Goal: Information Seeking & Learning: Learn about a topic

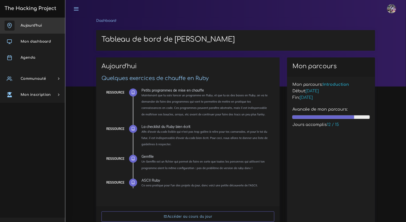
click at [36, 24] on span "Aujourd'hui" at bounding box center [31, 26] width 21 height 4
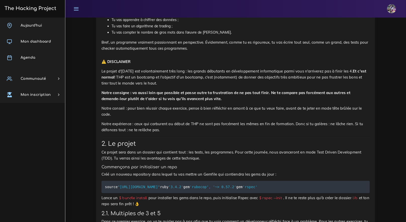
scroll to position [532, 0]
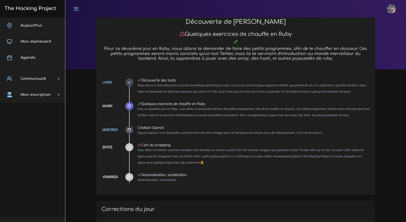
scroll to position [12, 0]
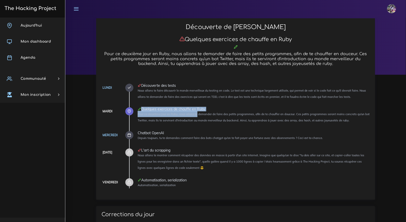
drag, startPoint x: 141, startPoint y: 109, endPoint x: 195, endPoint y: 112, distance: 54.8
click at [195, 112] on li "Mardi Quelques exercices de chauffe en Ruby Pour ce deuxième jour en Ruby, nous…" at bounding box center [254, 115] width 232 height 16
click at [209, 120] on small "Pour ce deuxième jour en Ruby, nous allons te demander de faire des petits prog…" at bounding box center [254, 117] width 232 height 10
click at [215, 132] on div "Chatbot OpenAI" at bounding box center [254, 133] width 232 height 4
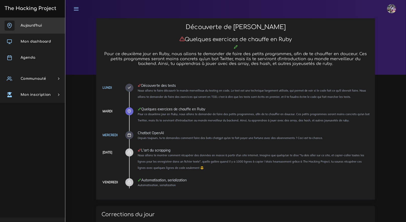
click at [37, 25] on span "Aujourd'hui" at bounding box center [31, 26] width 21 height 4
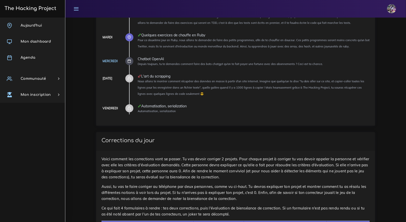
scroll to position [197, 0]
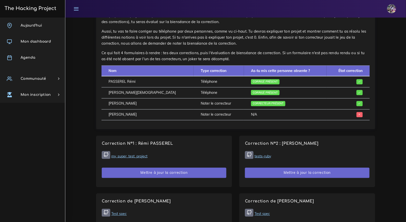
scroll to position [286, 0]
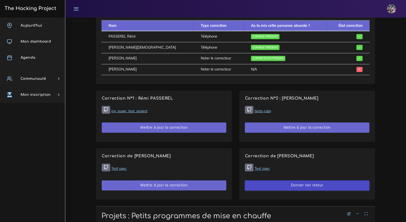
click at [289, 186] on button "Donner ton retour" at bounding box center [307, 186] width 124 height 10
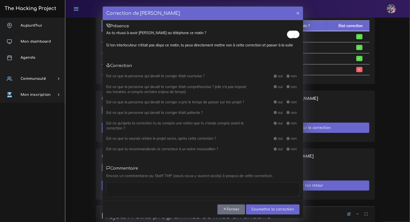
click at [287, 33] on small at bounding box center [291, 35] width 8 height 8
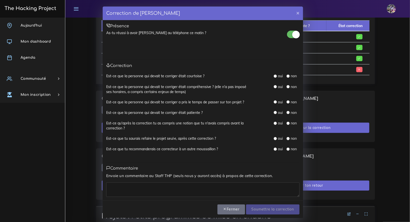
click at [274, 76] on input "radio" at bounding box center [275, 76] width 3 height 3
radio input "true"
drag, startPoint x: 274, startPoint y: 86, endPoint x: 274, endPoint y: 90, distance: 3.5
click at [274, 86] on input "radio" at bounding box center [275, 86] width 3 height 3
radio input "true"
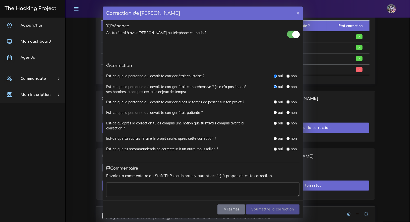
click at [274, 105] on div "Est-ce que la personne qui devait te corriger a pris le temps de passer sur ton…" at bounding box center [202, 105] width 193 height 11
click at [274, 104] on div "oui" at bounding box center [278, 102] width 9 height 5
click at [274, 103] on div "oui" at bounding box center [278, 102] width 9 height 5
click at [274, 103] on input "radio" at bounding box center [275, 101] width 3 height 3
radio input "true"
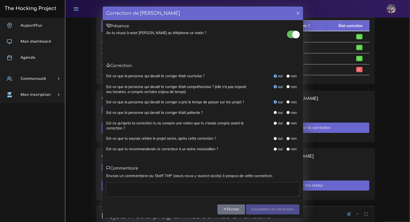
click at [274, 111] on input "radio" at bounding box center [275, 112] width 3 height 3
radio input "true"
click at [274, 122] on input "radio" at bounding box center [275, 123] width 3 height 3
radio input "true"
drag, startPoint x: 272, startPoint y: 137, endPoint x: 273, endPoint y: 144, distance: 7.1
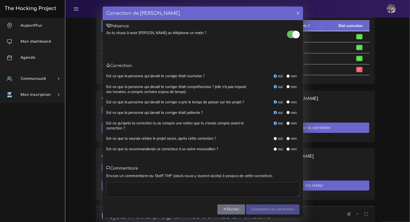
click at [274, 137] on input "radio" at bounding box center [275, 138] width 3 height 3
radio input "true"
click at [273, 154] on div "Est-ce que tu recommanderais ce correcteur à un autre moussaillon ? oui non" at bounding box center [202, 152] width 193 height 11
click at [274, 149] on input "radio" at bounding box center [275, 149] width 3 height 3
radio input "true"
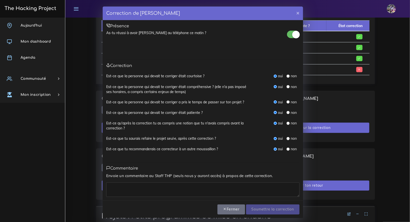
click at [196, 193] on textarea at bounding box center [202, 189] width 193 height 15
click at [195, 193] on textarea at bounding box center [202, 189] width 193 height 15
click at [195, 194] on textarea at bounding box center [202, 189] width 193 height 15
click at [195, 193] on textarea at bounding box center [202, 189] width 193 height 15
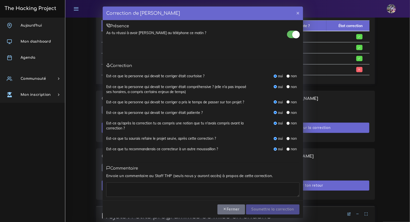
click at [195, 193] on textarea at bounding box center [202, 189] width 193 height 15
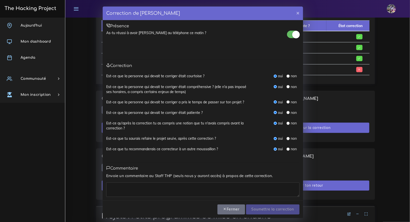
click at [195, 193] on textarea at bounding box center [202, 189] width 193 height 15
click at [195, 194] on textarea at bounding box center [202, 189] width 193 height 15
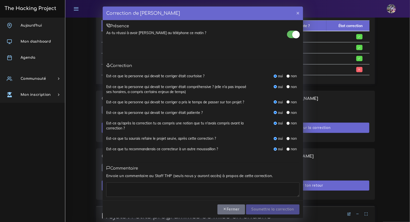
click at [195, 194] on textarea at bounding box center [202, 189] width 193 height 15
click at [194, 194] on textarea at bounding box center [202, 189] width 193 height 15
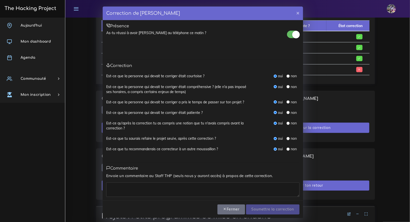
click at [195, 194] on textarea at bounding box center [202, 189] width 193 height 15
click at [183, 196] on textarea at bounding box center [202, 189] width 193 height 15
click at [185, 196] on textarea at bounding box center [202, 189] width 193 height 15
type textarea "merci pour ton retour"
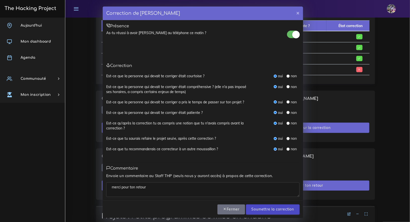
click at [269, 207] on input "Soumettre la correction" at bounding box center [272, 210] width 53 height 10
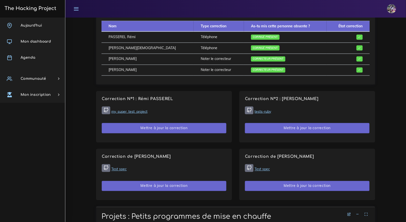
scroll to position [287, 0]
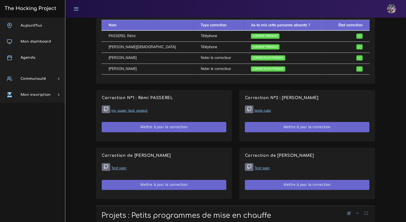
click at [37, 13] on link "The Hacking Project" at bounding box center [29, 8] width 53 height 17
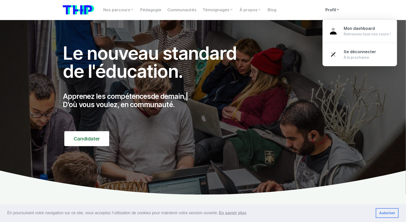
drag, startPoint x: 321, startPoint y: 6, endPoint x: 324, endPoint y: 6, distance: 2.6
click at [323, 6] on div "Nos parcours Tous nos parcours index Découvrez votre futur arbre de compétences…" at bounding box center [221, 10] width 243 height 10
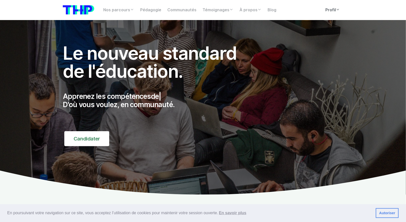
click at [331, 7] on link "Profil" at bounding box center [332, 10] width 21 height 10
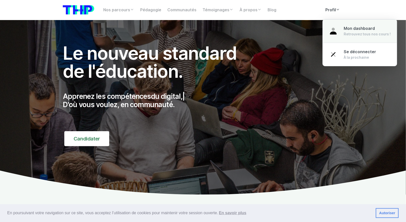
click at [342, 30] on link "Mon dashboard Retrouvez tous nos cours !" at bounding box center [359, 31] width 74 height 24
click at [345, 30] on span "Mon dashboard" at bounding box center [359, 28] width 31 height 5
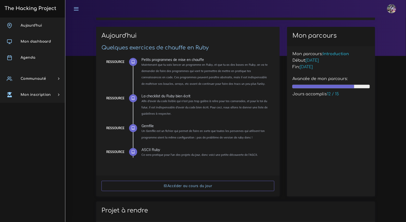
scroll to position [30, 0]
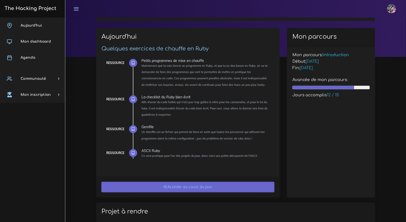
click at [203, 190] on link "Accéder au cours du jour" at bounding box center [187, 187] width 173 height 10
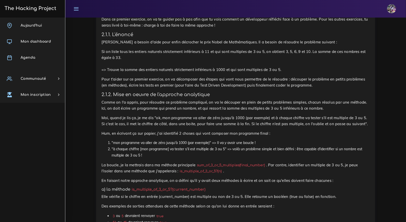
scroll to position [778, 0]
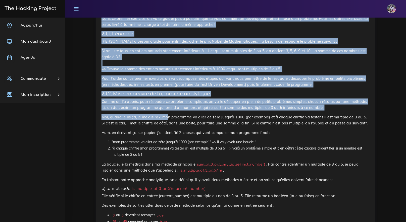
drag, startPoint x: 101, startPoint y: 32, endPoint x: 167, endPoint y: 130, distance: 118.1
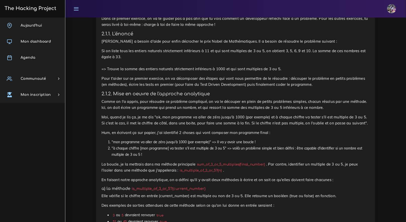
click at [141, 70] on p "Si on liste tous les entiers naturels strictement inférieurs à 11 et qui sont m…" at bounding box center [235, 60] width 268 height 24
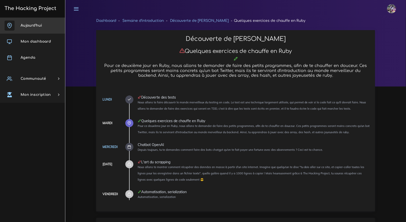
click at [33, 26] on span "Aujourd'hui" at bounding box center [31, 26] width 21 height 4
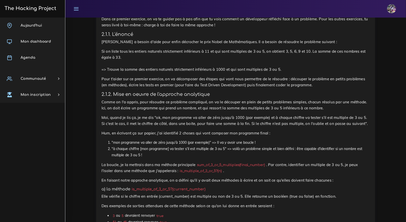
scroll to position [748, 0]
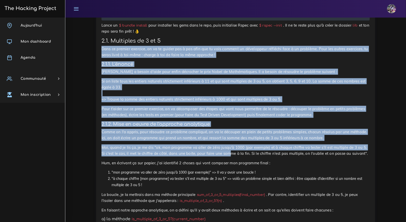
drag, startPoint x: 96, startPoint y: 62, endPoint x: 213, endPoint y: 58, distance: 116.7
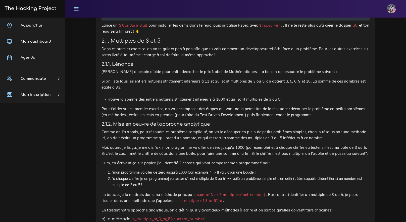
click at [211, 44] on h3 "2.1. Multiples de 3 et 5" at bounding box center [235, 41] width 268 height 6
click at [214, 67] on h4 "2.1.1. L'énoncé" at bounding box center [235, 64] width 268 height 6
click at [173, 58] on p "Dans ce premier exercice, on va te guider pas à pas afin que tu vois comment un…" at bounding box center [235, 52] width 268 height 12
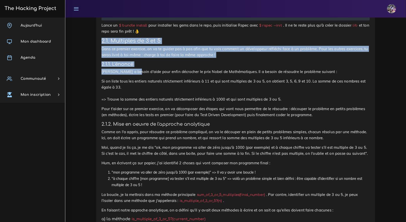
drag, startPoint x: 105, startPoint y: 57, endPoint x: 154, endPoint y: 79, distance: 53.7
click at [154, 67] on h4 "2.1.1. L'énoncé" at bounding box center [235, 64] width 268 height 6
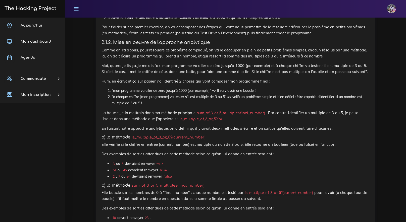
scroll to position [830, 0]
click at [30, 64] on link "Agenda" at bounding box center [32, 58] width 65 height 16
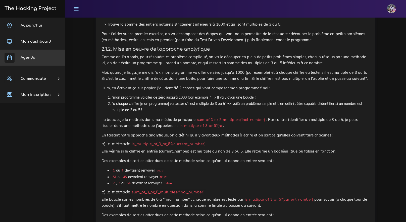
scroll to position [820, 0]
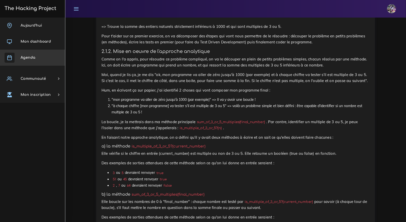
click at [154, 103] on li ""mon programme va aller de zéro jusqu'à 1000 (par exemple)" => Il va y avoir un…" at bounding box center [240, 100] width 258 height 6
click at [238, 68] on p "Comme on l'a appris, pour résoudre ce problème compliqué, on va le découper en …" at bounding box center [235, 62] width 268 height 12
click at [248, 68] on p "Comme on l'a appris, pour résoudre ce problème compliqué, on va le découper en …" at bounding box center [235, 62] width 268 height 12
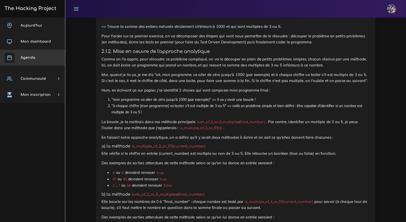
click at [277, 93] on p "Hum, en écrivant ça sur papier, j'ai identifié 2 choses qui vont composer mon p…" at bounding box center [235, 90] width 268 height 6
click at [280, 116] on li ""à chaque chiffre [mon programme] va tester s'il est multiple de 3 ou 5" => voi…" at bounding box center [240, 109] width 258 height 13
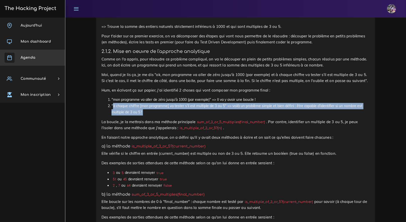
click at [280, 116] on li ""à chaque chiffre [mon programme] va tester s'il est multiple de 3 ou 5" => voi…" at bounding box center [240, 109] width 258 height 13
click at [279, 116] on li ""à chaque chiffre [mon programme] va tester s'il est multiple de 3 ou 5" => voi…" at bounding box center [240, 109] width 258 height 13
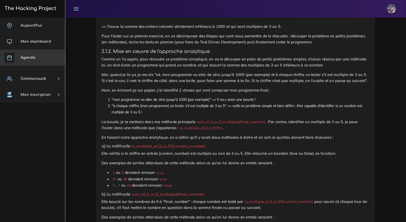
click at [283, 131] on p "La boucle, je la mettrais dans ma méthode principale sum_of_3_or_5_multiples(fi…" at bounding box center [235, 125] width 268 height 12
click at [157, 116] on li ""à chaque chiffre [mon programme] va tester s'il est multiple de 3 ou 5" => voi…" at bounding box center [240, 109] width 258 height 13
click at [159, 116] on li ""à chaque chiffre [mon programme] va tester s'il est multiple de 3 ou 5" => voi…" at bounding box center [240, 109] width 258 height 13
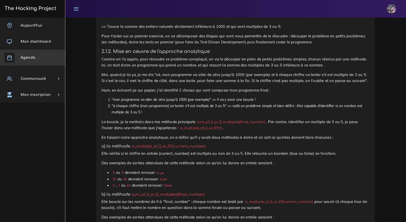
click at [160, 116] on li ""à chaque chiffre [mon programme] va tester s'il est multiple de 3 ou 5" => voi…" at bounding box center [240, 109] width 258 height 13
drag, startPoint x: 160, startPoint y: 126, endPoint x: 133, endPoint y: 116, distance: 28.6
click at [160, 116] on li ""à chaque chiffre [mon programme] va tester s'il est multiple de 3 ou 5" => voi…" at bounding box center [240, 109] width 258 height 13
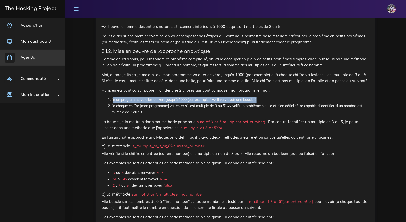
drag, startPoint x: 109, startPoint y: 108, endPoint x: 107, endPoint y: 116, distance: 8.2
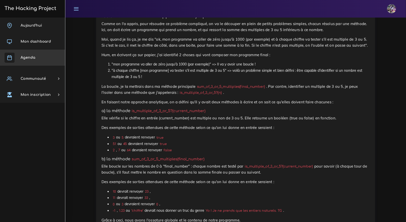
scroll to position [857, 0]
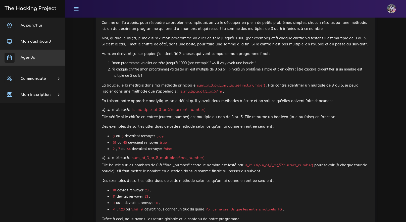
click at [111, 57] on p "Hum, en écrivant ça sur papier, j'ai identifié 2 choses qui vont composer mon p…" at bounding box center [235, 54] width 268 height 6
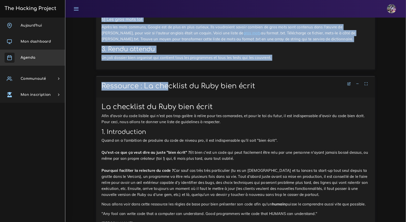
scroll to position [1783, 0]
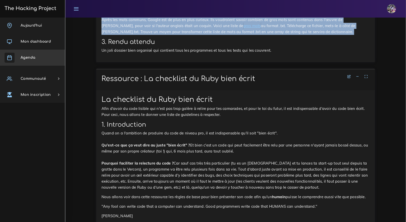
drag, startPoint x: 104, startPoint y: 141, endPoint x: 293, endPoint y: 150, distance: 189.7
copy div ". Le projet Ce projet sera dans un dossier qui contient tout : les tests, les p…"
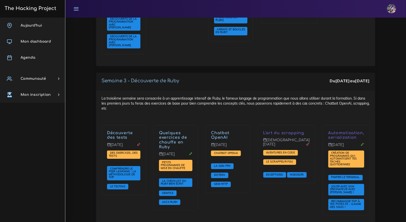
scroll to position [471, 0]
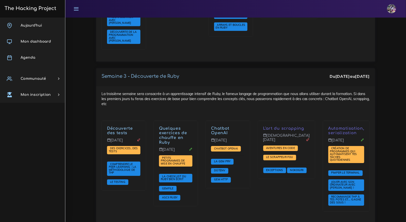
drag, startPoint x: 200, startPoint y: 141, endPoint x: 203, endPoint y: 184, distance: 43.5
click at [197, 184] on div "Quelques exercices de chauffe en Ruby [DATE] Petits programmes de mise en chauf…" at bounding box center [176, 163] width 44 height 85
click at [249, 152] on div "Chatbot OpenAI [DATE] Chatbot OpenAI La gem PRY Dotenv Gem HTTP" at bounding box center [228, 154] width 44 height 67
